Goal: Transaction & Acquisition: Purchase product/service

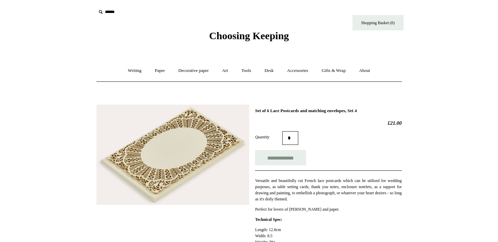
click at [115, 13] on input "text" at bounding box center [138, 12] width 84 height 13
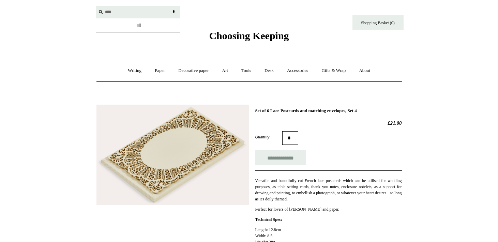
type input "****"
click at [171, 6] on input "*" at bounding box center [174, 12] width 7 height 12
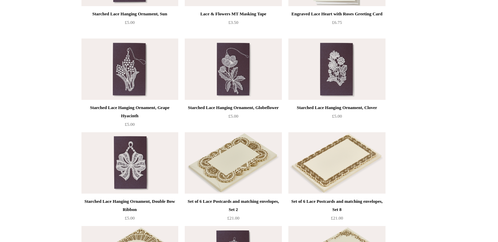
scroll to position [312, 0]
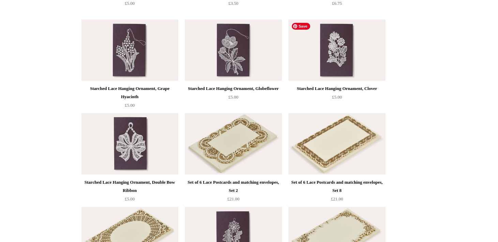
click at [352, 58] on img at bounding box center [337, 49] width 97 height 61
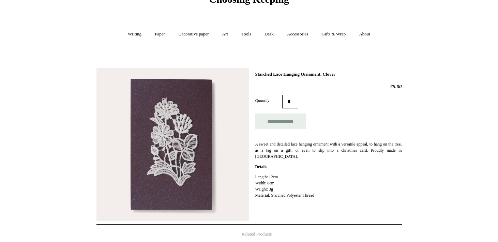
scroll to position [40, 0]
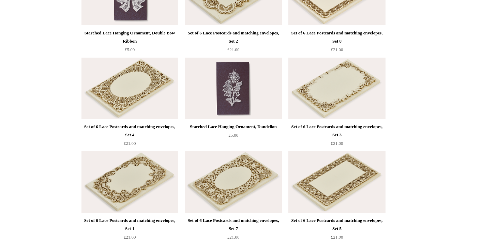
scroll to position [458, 0]
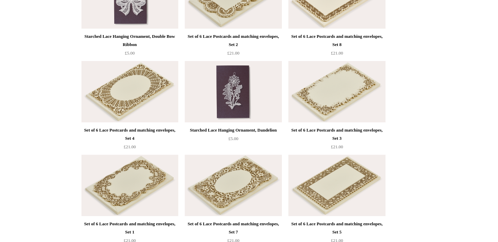
drag, startPoint x: 354, startPoint y: 96, endPoint x: 395, endPoint y: 22, distance: 84.9
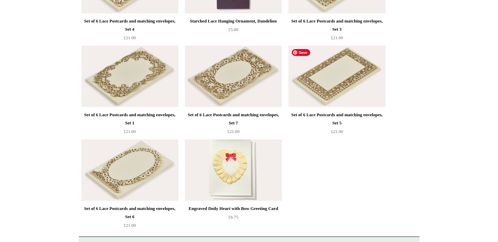
scroll to position [577, 0]
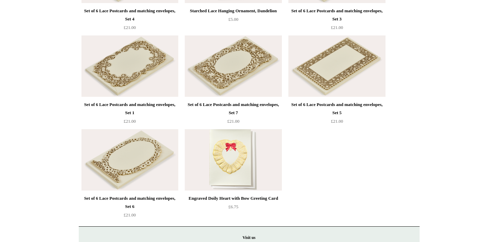
drag, startPoint x: 142, startPoint y: 166, endPoint x: 381, endPoint y: 1, distance: 290.6
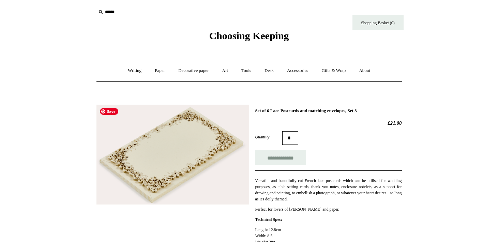
click at [164, 173] on img at bounding box center [173, 155] width 153 height 100
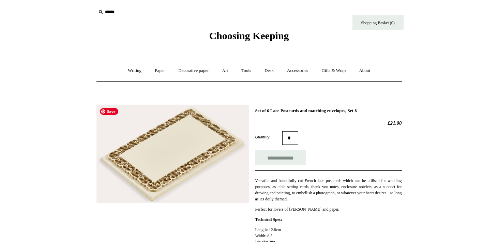
click at [179, 180] on img at bounding box center [173, 154] width 153 height 99
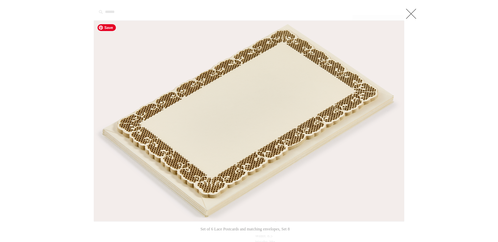
click at [215, 150] on img at bounding box center [249, 121] width 310 height 201
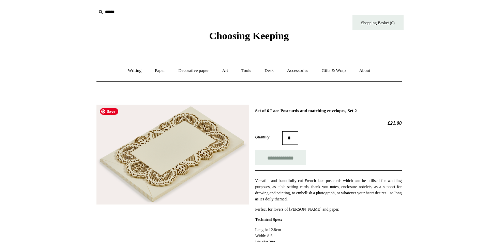
click at [199, 141] on img at bounding box center [173, 155] width 153 height 100
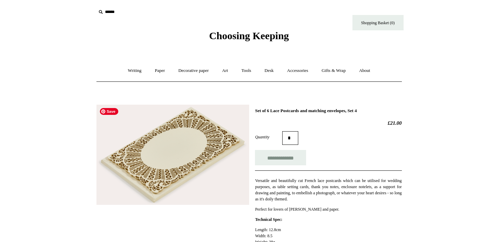
click at [200, 141] on img at bounding box center [173, 155] width 153 height 100
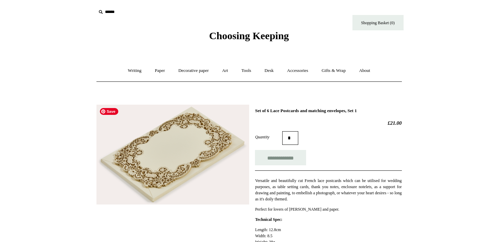
click at [179, 153] on img at bounding box center [173, 155] width 153 height 100
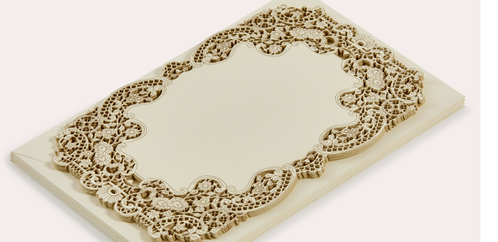
drag, startPoint x: 246, startPoint y: 111, endPoint x: 379, endPoint y: 35, distance: 153.1
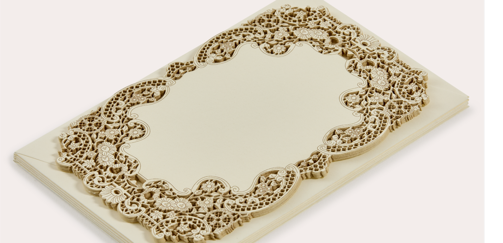
click at [372, 78] on img at bounding box center [251, 121] width 306 height 201
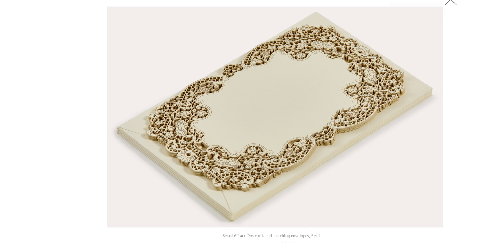
click at [412, 18] on link at bounding box center [412, 14] width 14 height 14
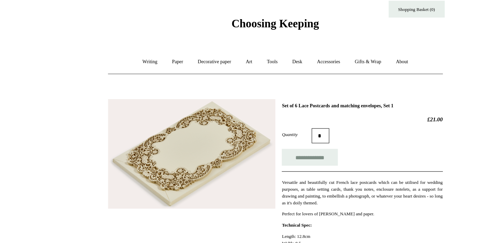
type input "*"
drag, startPoint x: 292, startPoint y: 142, endPoint x: 344, endPoint y: 14, distance: 137.3
click at [290, 159] on input "**********" at bounding box center [282, 157] width 51 height 15
click at [381, 23] on link "Shopping Basket (2)" at bounding box center [380, 22] width 51 height 15
type input "**********"
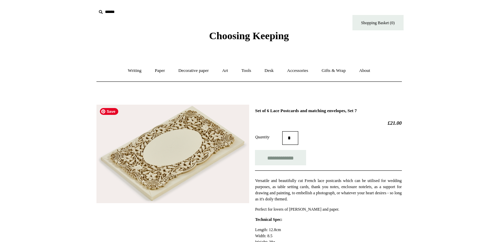
click at [204, 139] on img at bounding box center [173, 154] width 153 height 99
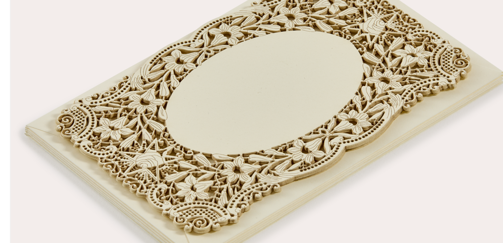
click at [296, 93] on img at bounding box center [251, 121] width 310 height 201
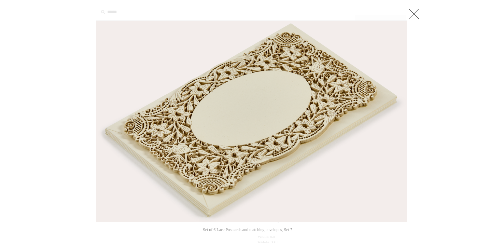
click at [413, 14] on link at bounding box center [414, 14] width 14 height 14
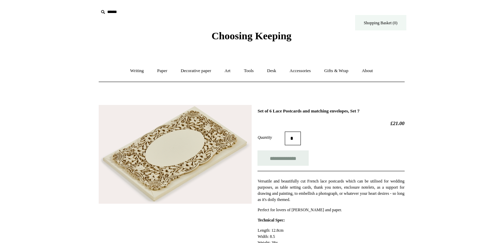
click at [379, 22] on link "Shopping Basket (0)" at bounding box center [380, 22] width 51 height 15
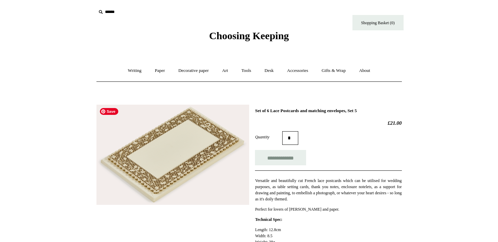
click at [192, 136] on img at bounding box center [173, 155] width 153 height 100
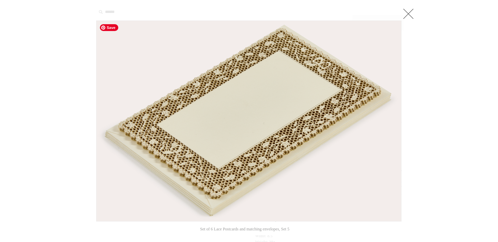
click at [245, 102] on img at bounding box center [249, 121] width 305 height 201
click at [226, 178] on img at bounding box center [249, 121] width 305 height 201
click at [410, 13] on link at bounding box center [409, 14] width 14 height 14
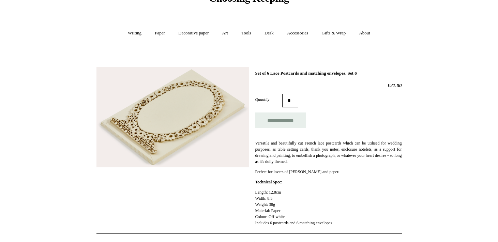
scroll to position [54, 0]
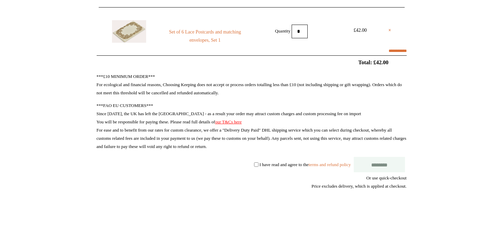
scroll to position [71, 0]
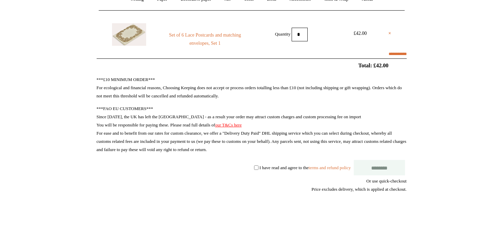
select select "**********"
type input "********"
select select "*******"
drag, startPoint x: 391, startPoint y: 66, endPoint x: 365, endPoint y: 65, distance: 25.3
click at [365, 65] on h2 "Total: £42.00" at bounding box center [251, 65] width 341 height 6
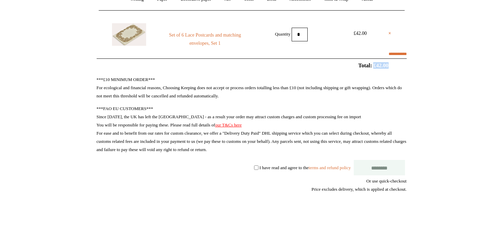
copy h2 "£42.00"
click at [262, 96] on p "***£10 MINIMUM ORDER*** For ecological and financial reasons, Choosing Keeping …" at bounding box center [252, 87] width 310 height 25
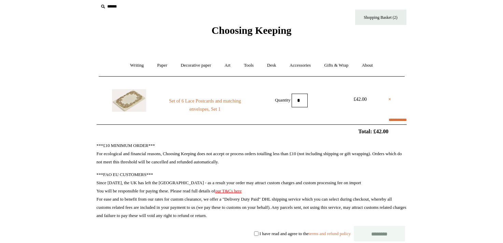
scroll to position [0, 0]
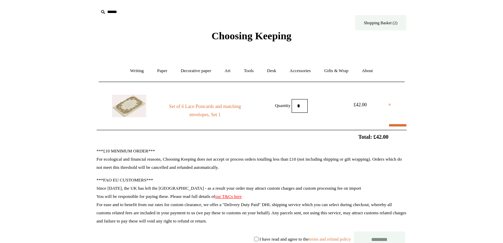
click at [366, 24] on link "Shopping Basket (2)" at bounding box center [380, 22] width 51 height 15
click at [200, 106] on link "Set of 6 Lace Postcards and matching envelopes, Set 1" at bounding box center [204, 110] width 93 height 16
select select "**********"
type input "********"
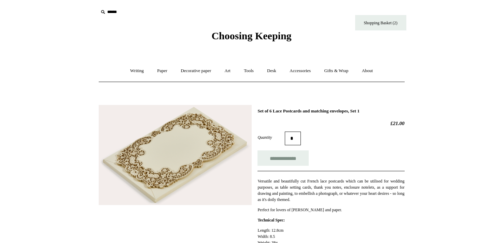
scroll to position [0, 0]
click at [198, 142] on img at bounding box center [175, 154] width 153 height 100
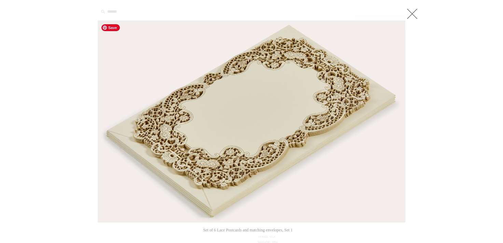
click at [232, 97] on img at bounding box center [251, 121] width 307 height 201
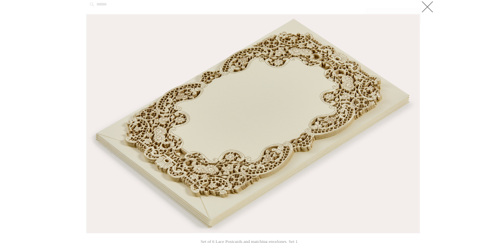
click at [416, 12] on link at bounding box center [412, 14] width 14 height 14
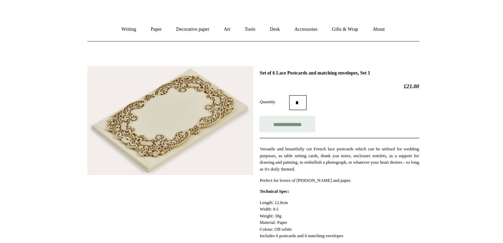
scroll to position [0, 0]
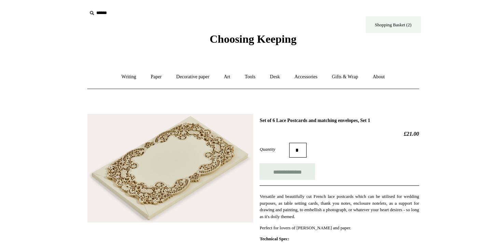
click at [385, 23] on link "Shopping Basket (2)" at bounding box center [380, 22] width 51 height 15
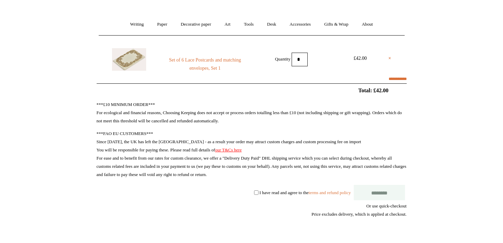
select select "**********"
type input "********"
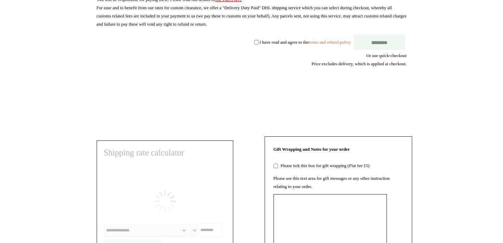
select select "*******"
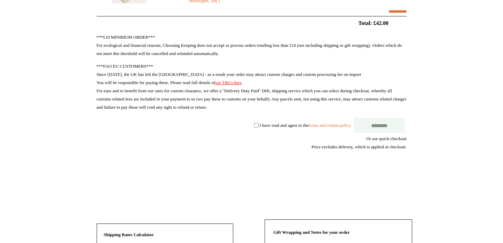
scroll to position [85, 0]
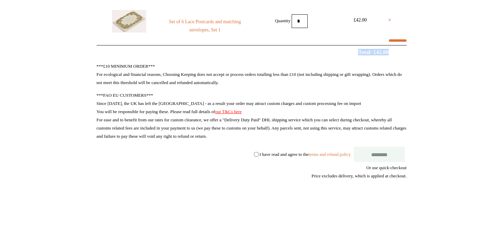
drag, startPoint x: 391, startPoint y: 51, endPoint x: 339, endPoint y: 53, distance: 51.5
click at [339, 53] on h2 "Total: £42.00" at bounding box center [251, 52] width 341 height 6
copy h2 "Total: £42.00"
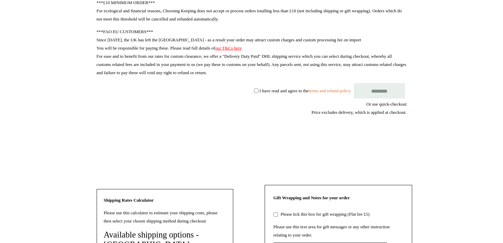
scroll to position [155, 0]
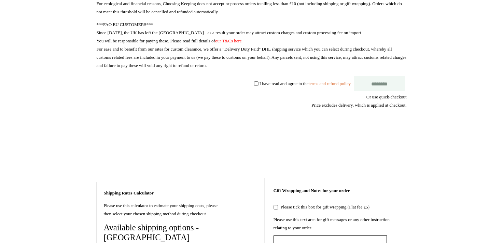
click at [363, 163] on div at bounding box center [380, 163] width 51 height 0
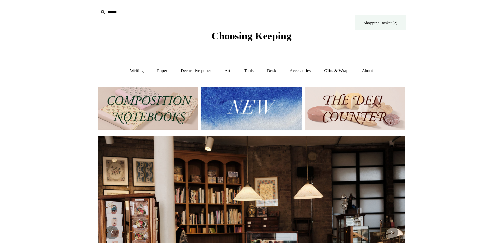
click at [379, 24] on link "Shopping Basket (2)" at bounding box center [380, 22] width 51 height 15
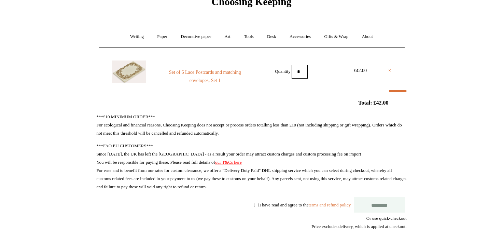
select select "**********"
type input "********"
select select "*******"
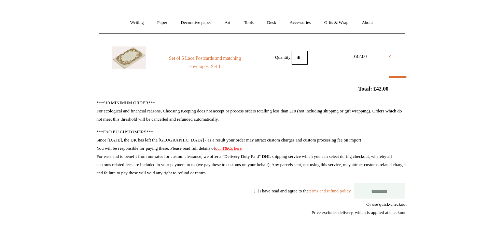
scroll to position [49, 0]
click at [259, 189] on label "I have read and agree to the terms and refund policy" at bounding box center [304, 189] width 91 height 5
click at [380, 191] on input "********" at bounding box center [378, 189] width 51 height 15
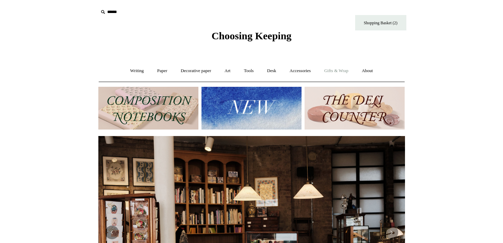
click at [342, 73] on link "Gifts & Wrap +" at bounding box center [336, 71] width 37 height 18
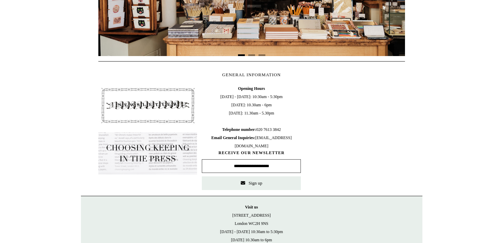
scroll to position [354, 0]
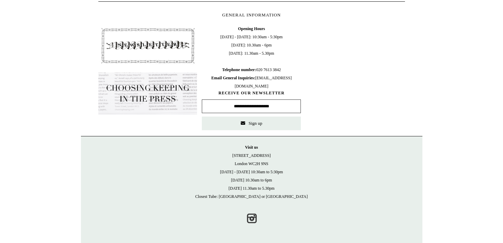
click at [270, 109] on input "text" at bounding box center [251, 106] width 99 height 14
type input "**********"
click at [267, 123] on button "Sign up" at bounding box center [251, 123] width 99 height 14
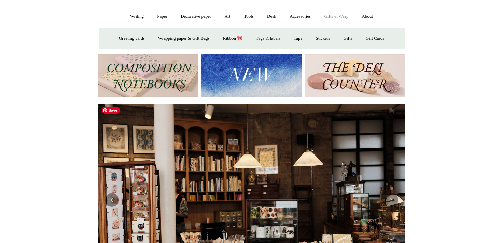
scroll to position [56, 0]
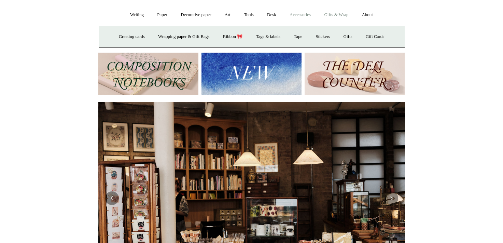
click at [306, 15] on link "Accessories +" at bounding box center [299, 15] width 33 height 18
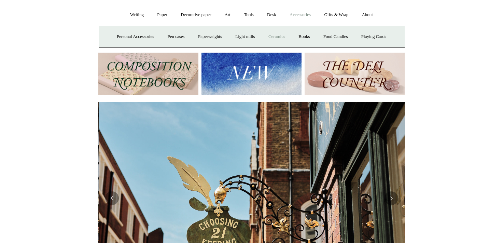
scroll to position [0, 306]
click at [211, 35] on link "Paperweights +" at bounding box center [210, 37] width 36 height 18
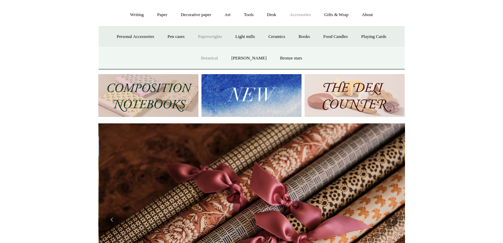
click at [220, 59] on link "Botanical" at bounding box center [208, 58] width 29 height 18
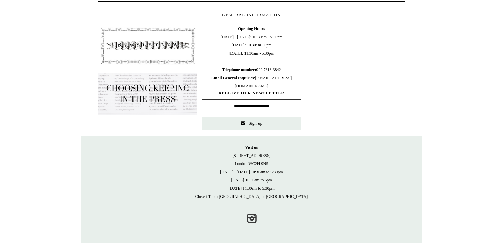
scroll to position [0, 613]
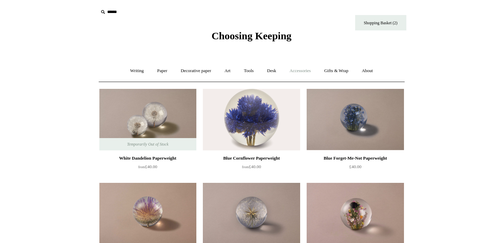
click at [298, 70] on link "Accessories +" at bounding box center [299, 71] width 33 height 18
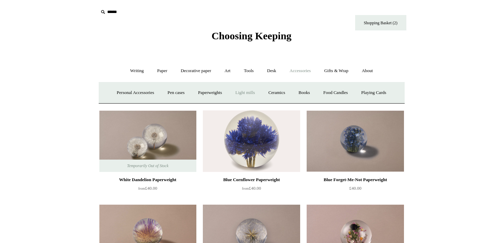
click at [244, 92] on link "Light mills" at bounding box center [245, 93] width 32 height 18
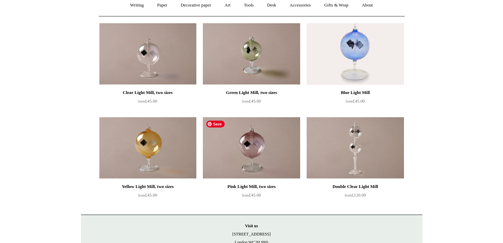
scroll to position [44, 0]
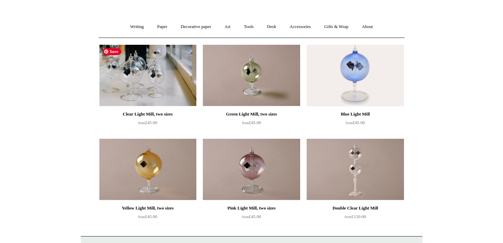
click at [151, 88] on img at bounding box center [147, 75] width 97 height 61
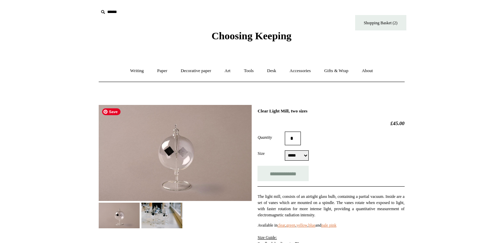
click at [159, 219] on img at bounding box center [161, 215] width 41 height 26
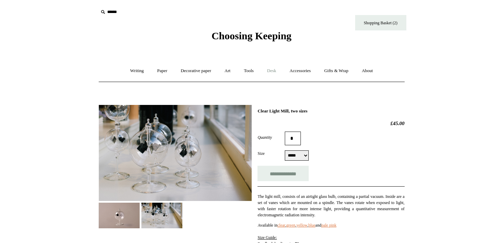
click at [276, 70] on link "Desk +" at bounding box center [271, 71] width 21 height 18
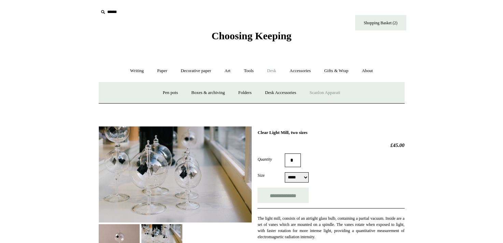
click at [330, 92] on link "Scanlon Apparati" at bounding box center [324, 93] width 43 height 18
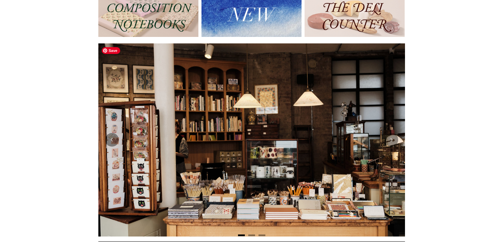
scroll to position [130, 0]
